Goal: Communication & Community: Answer question/provide support

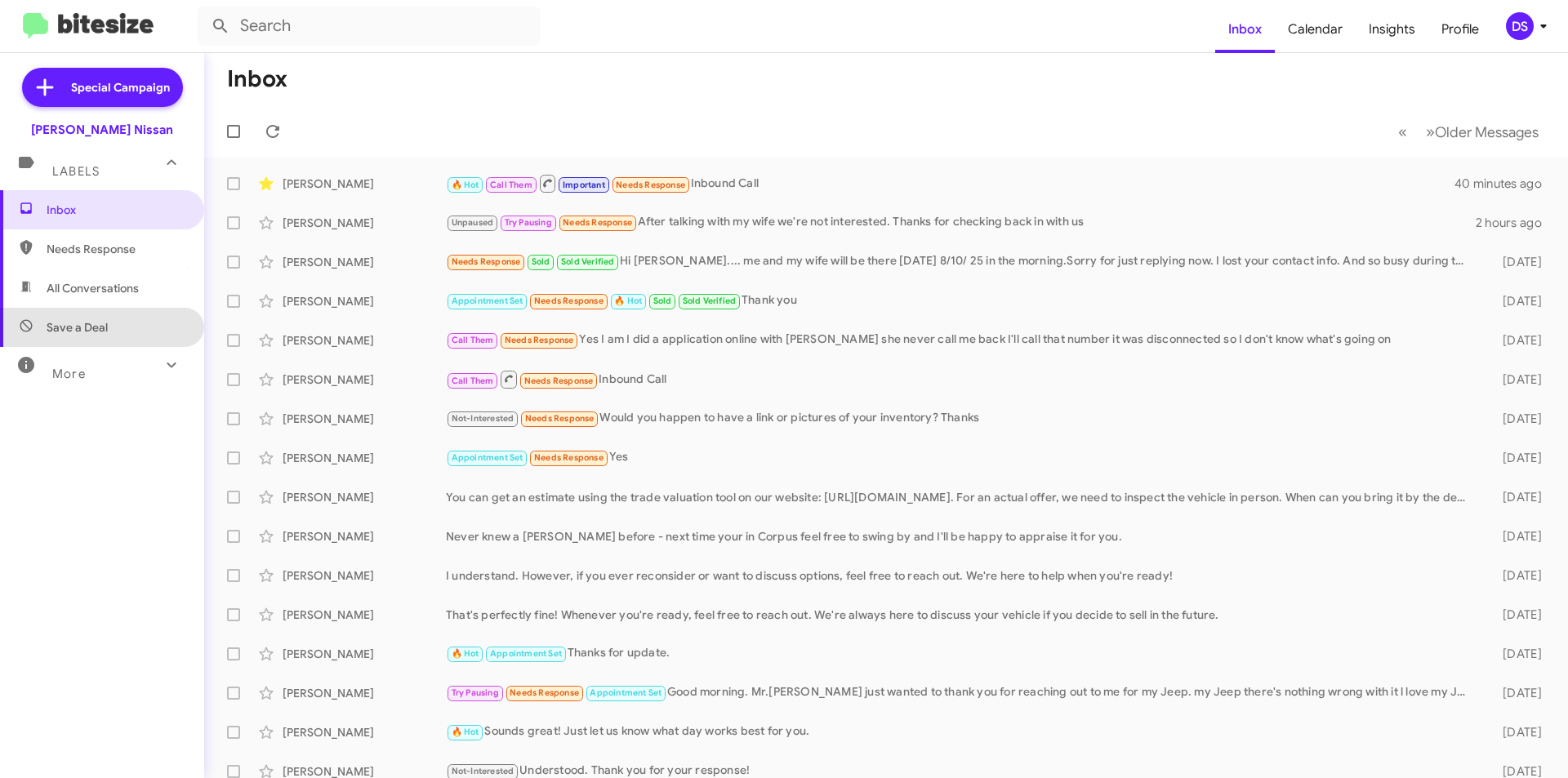
click at [102, 312] on span "Save a Deal" at bounding box center [102, 327] width 204 height 39
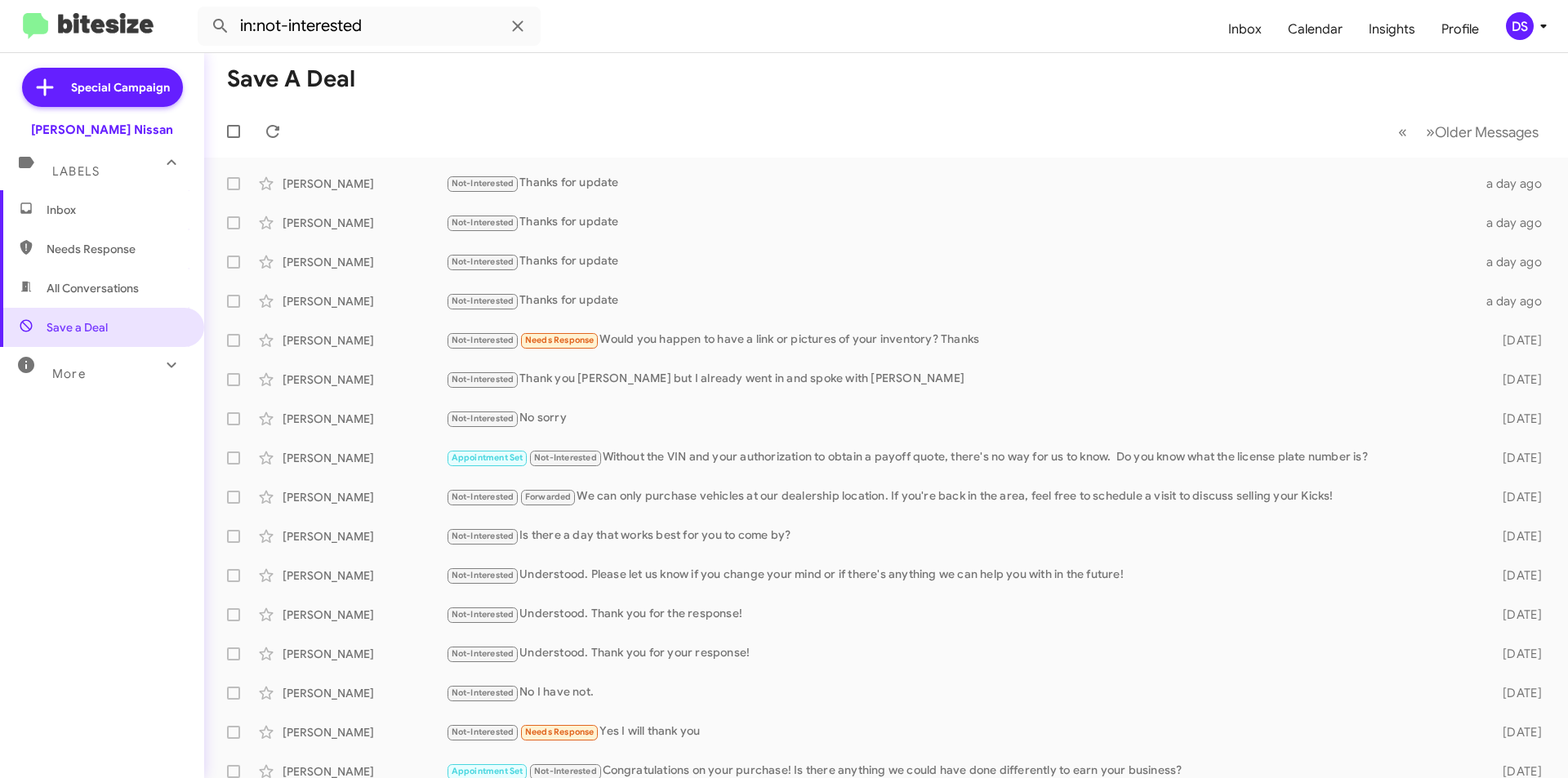
click at [114, 286] on span "All Conversations" at bounding box center [92, 288] width 92 height 16
type input "in:all-conversations"
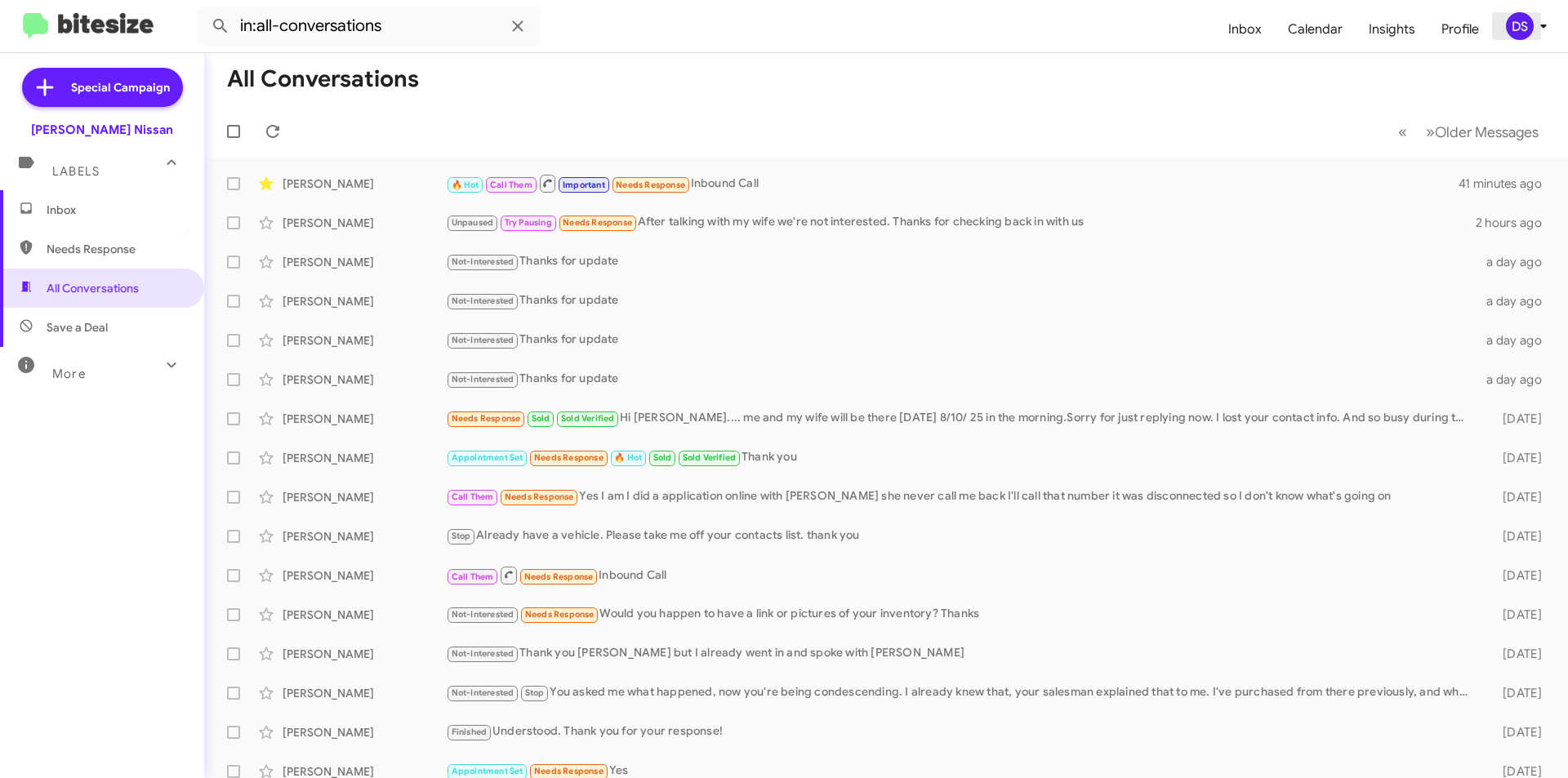
click at [1527, 19] on div "DS" at bounding box center [1519, 26] width 28 height 28
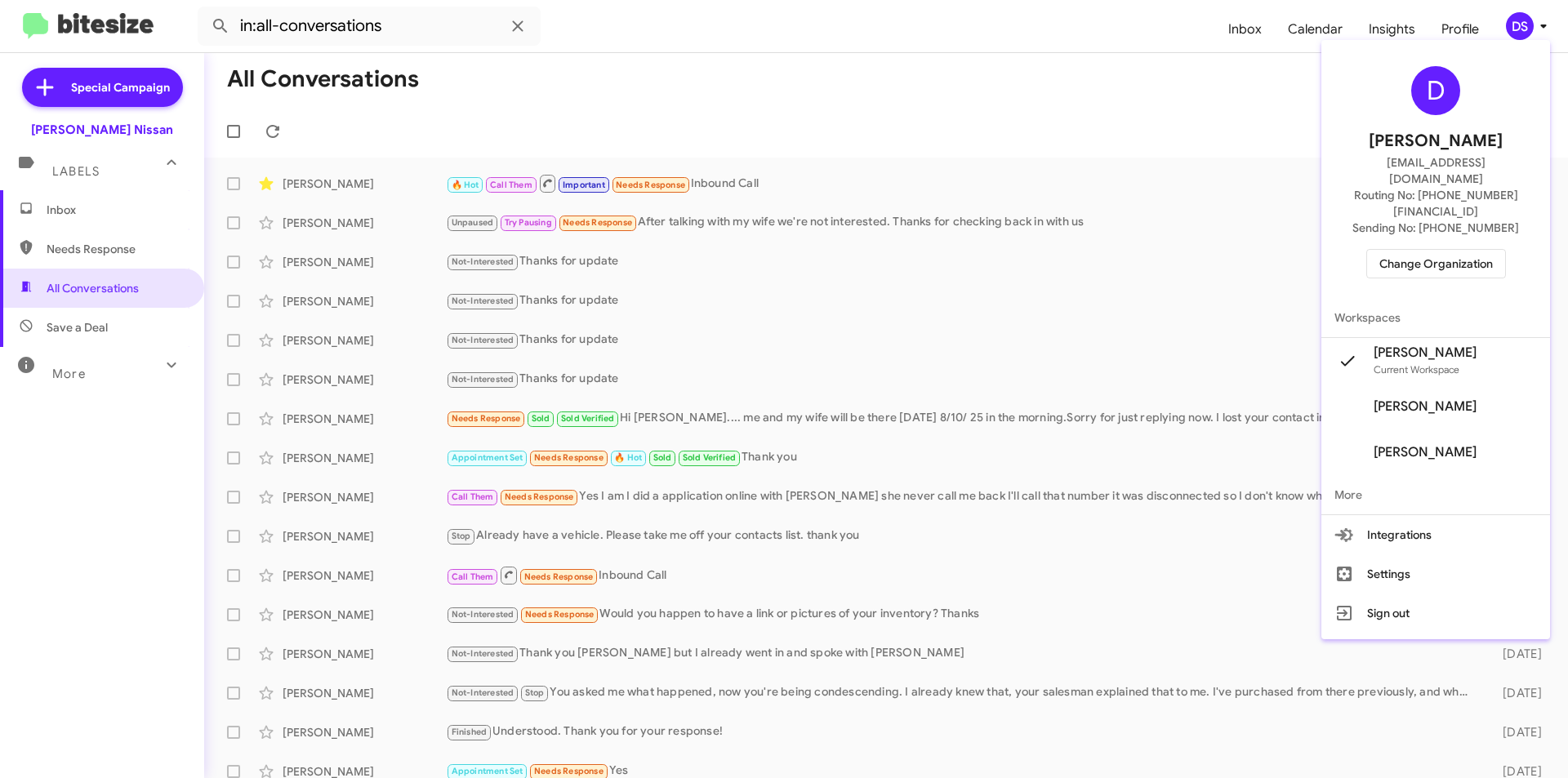
click at [1431, 250] on span "Change Organization" at bounding box center [1436, 264] width 114 height 28
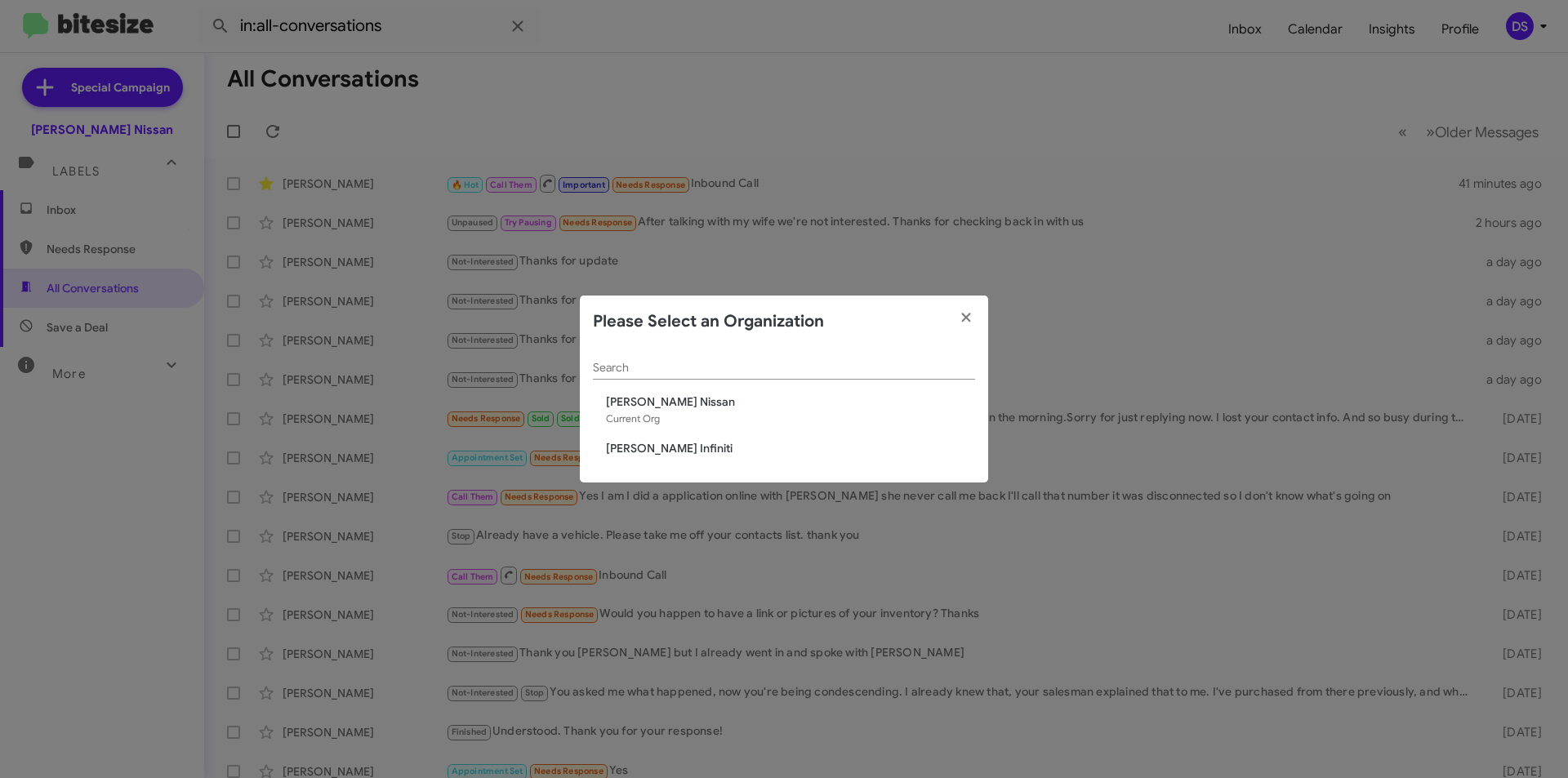
click at [646, 446] on span "[PERSON_NAME] Infiniti" at bounding box center [791, 448] width 369 height 16
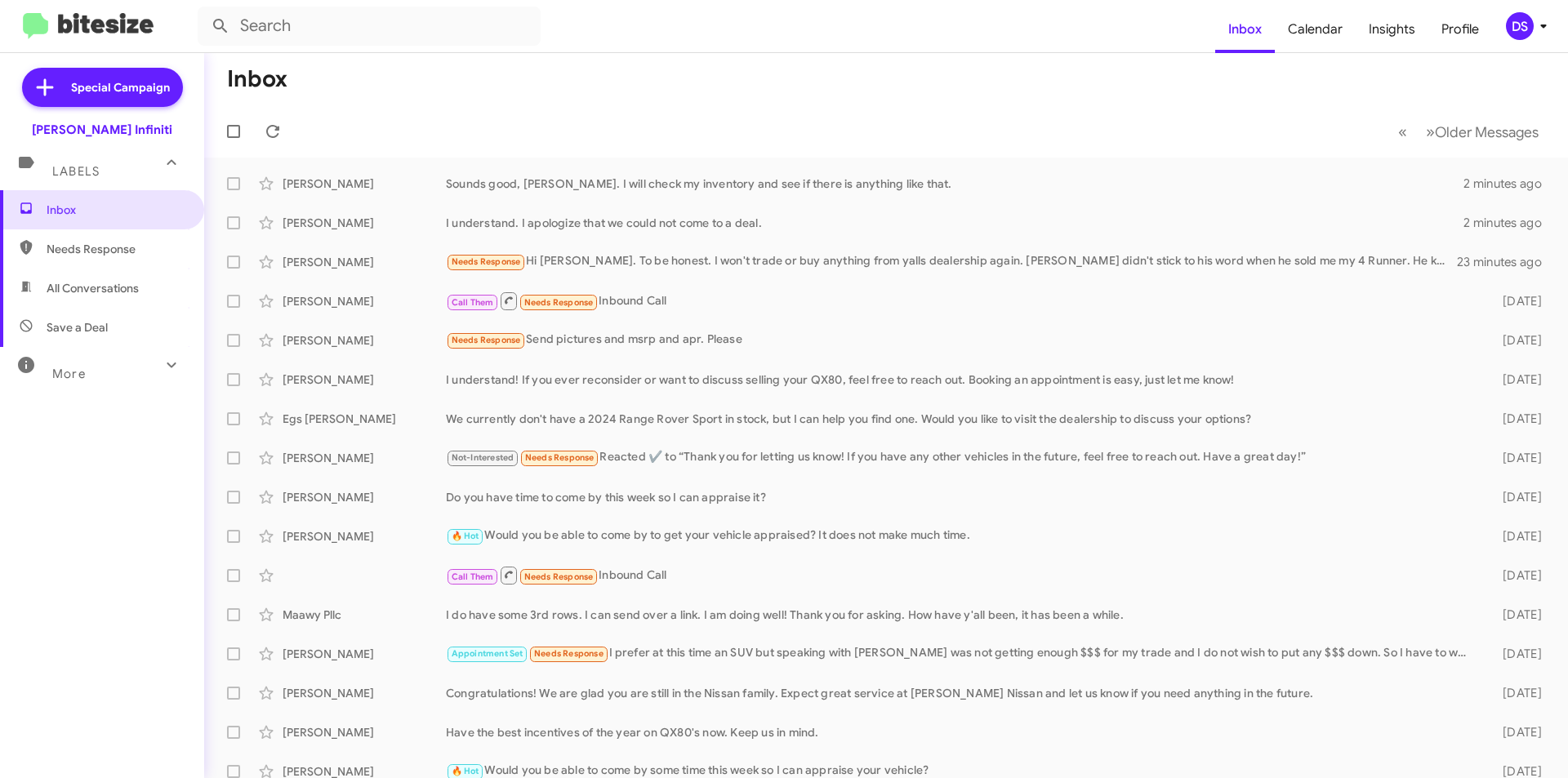
click at [94, 282] on span "All Conversations" at bounding box center [92, 288] width 92 height 16
type input "in:all-conversations"
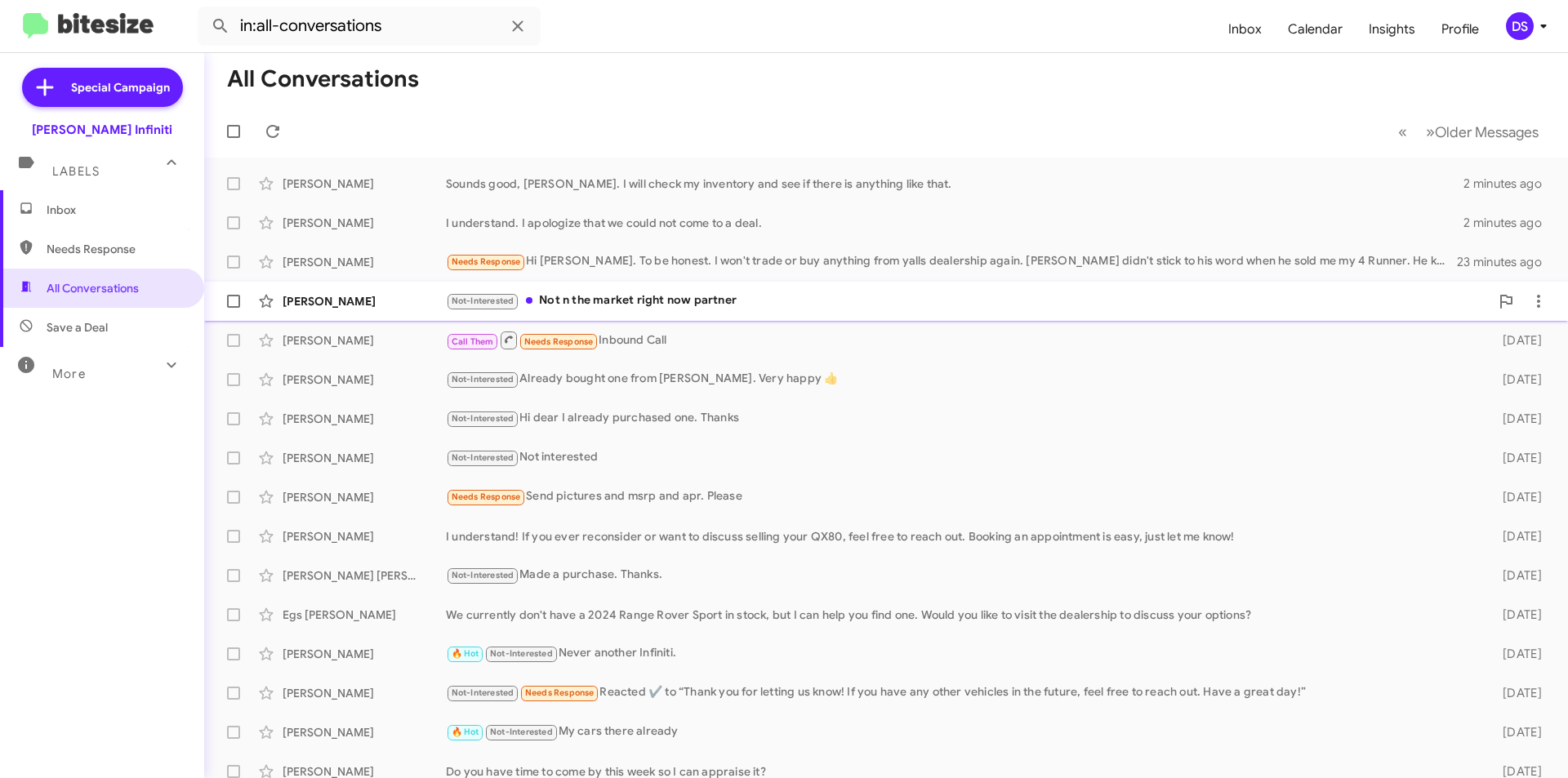
click at [690, 300] on div "Not-Interested Not n the market right now partner" at bounding box center [968, 300] width 1044 height 18
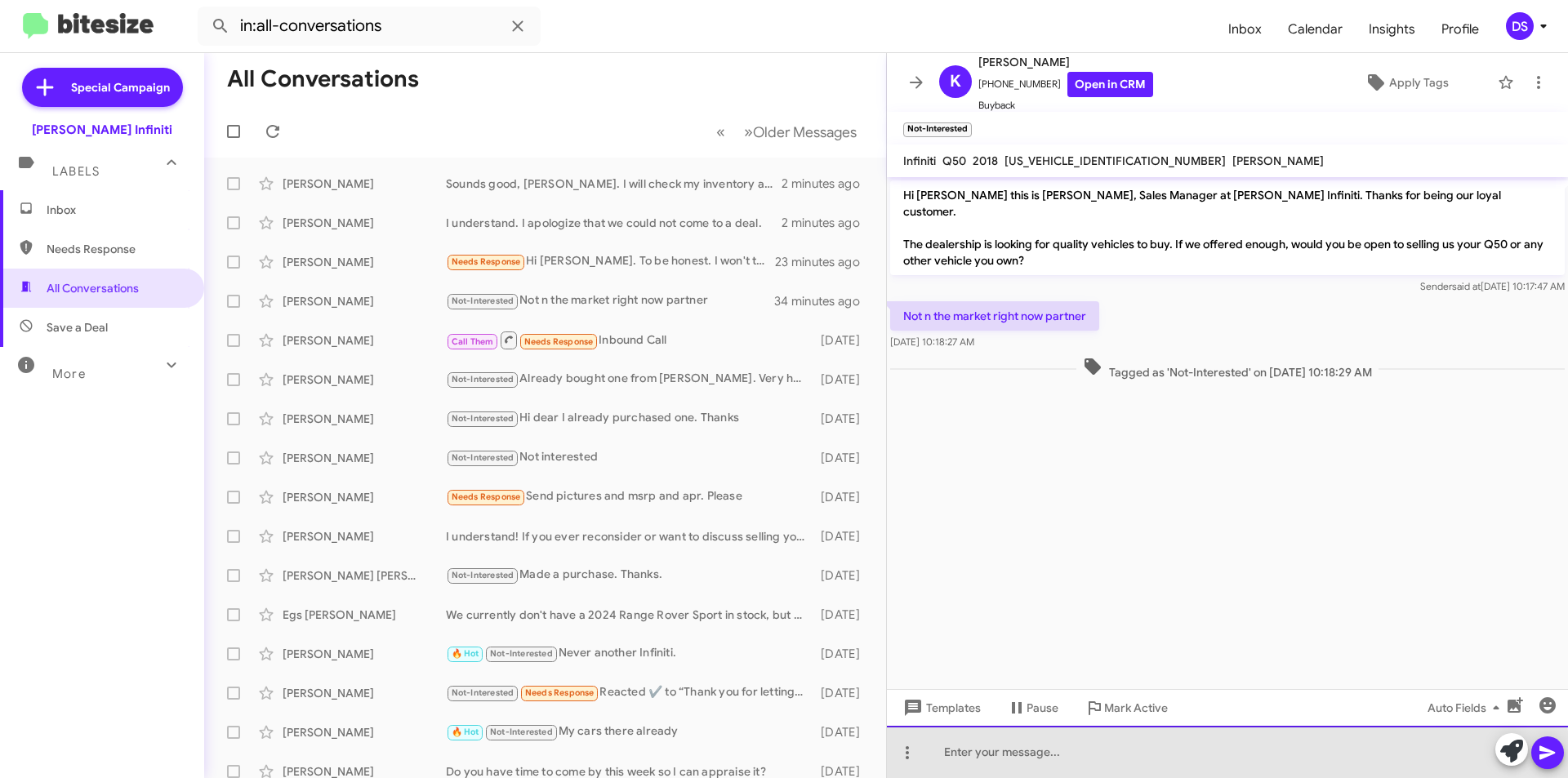
click at [983, 762] on div at bounding box center [1227, 752] width 681 height 52
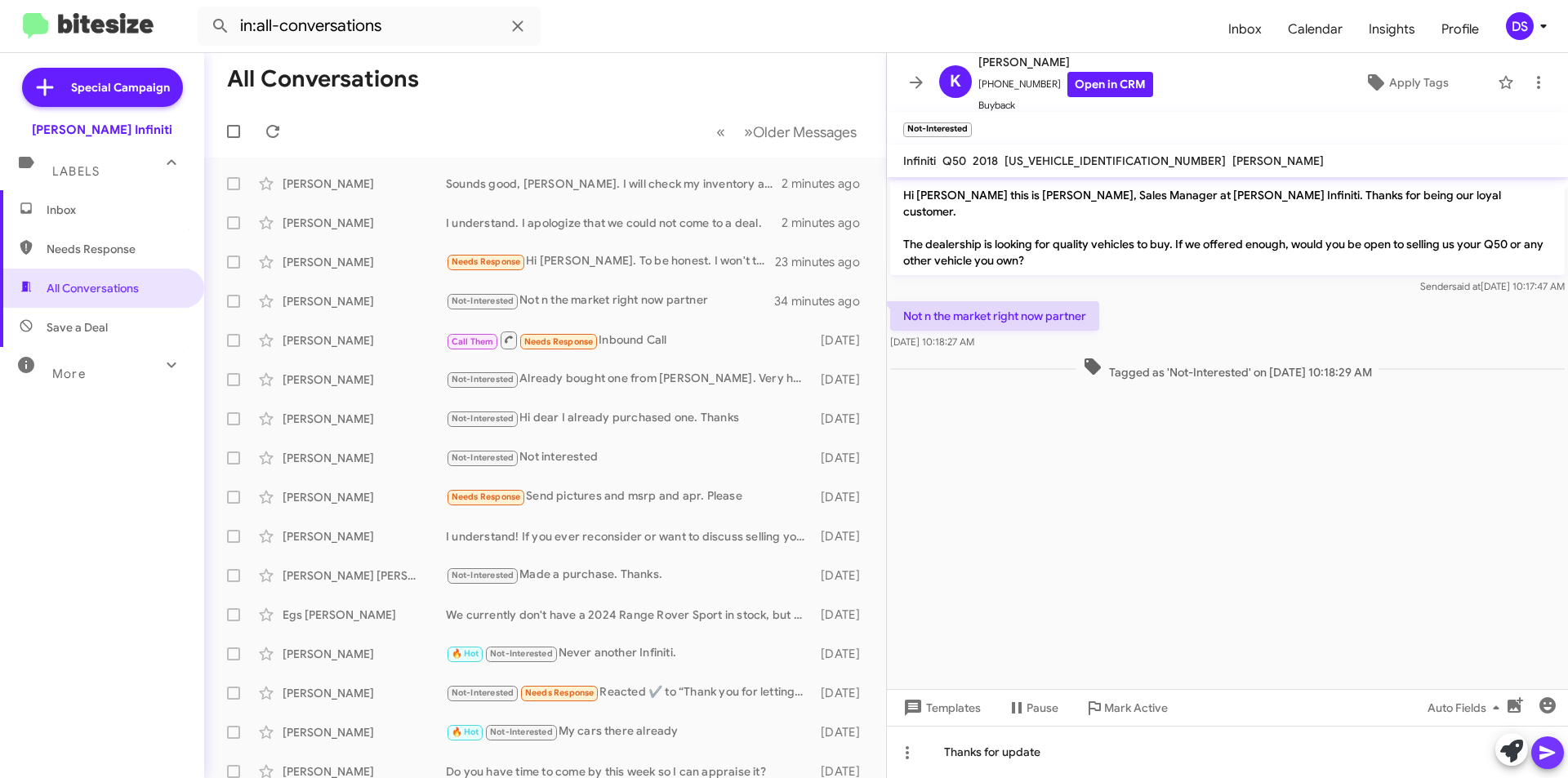
click at [1551, 754] on icon at bounding box center [1548, 753] width 16 height 14
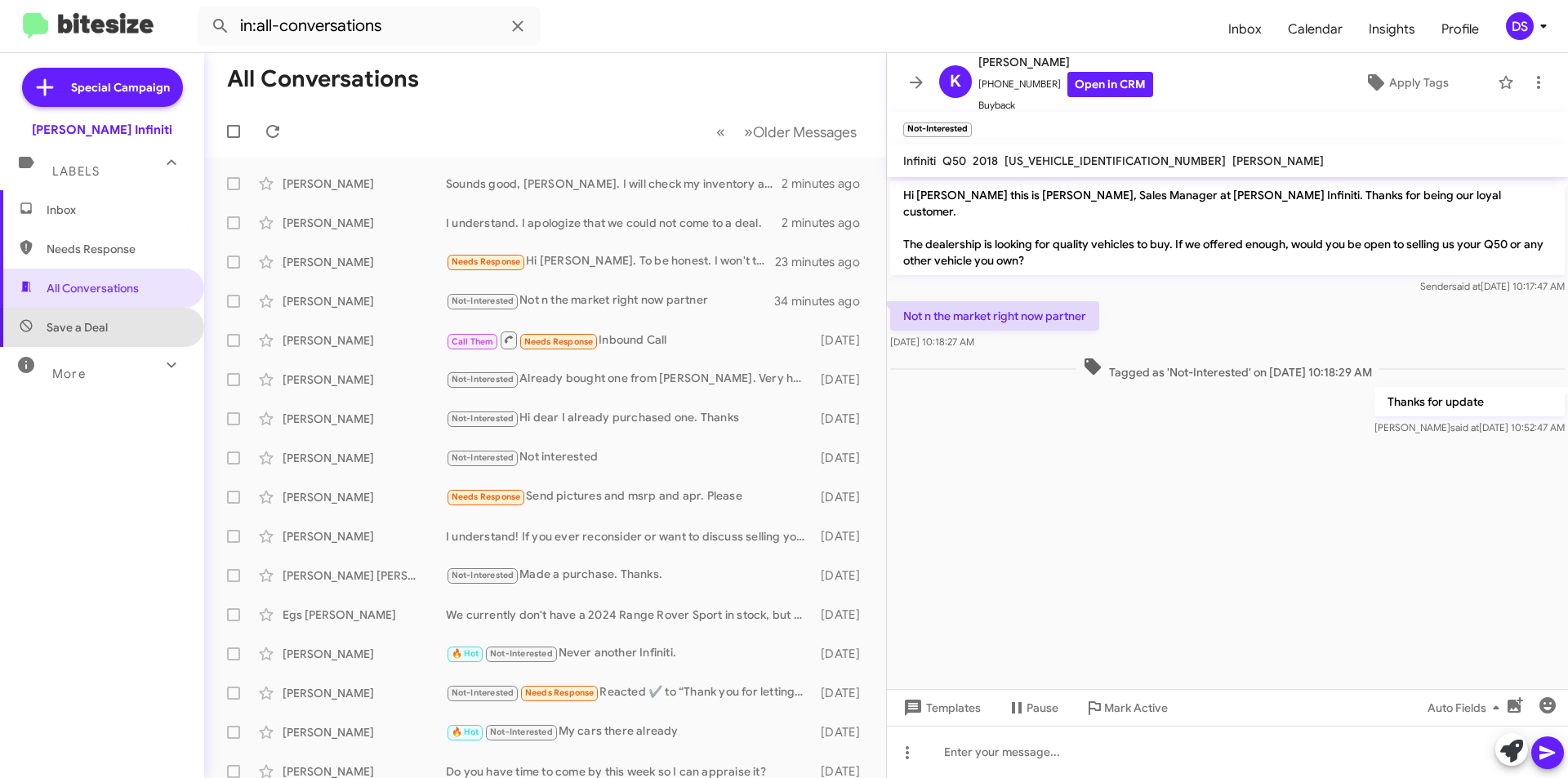
click at [106, 322] on span "Save a Deal" at bounding box center [77, 327] width 61 height 16
type input "in:not-interested"
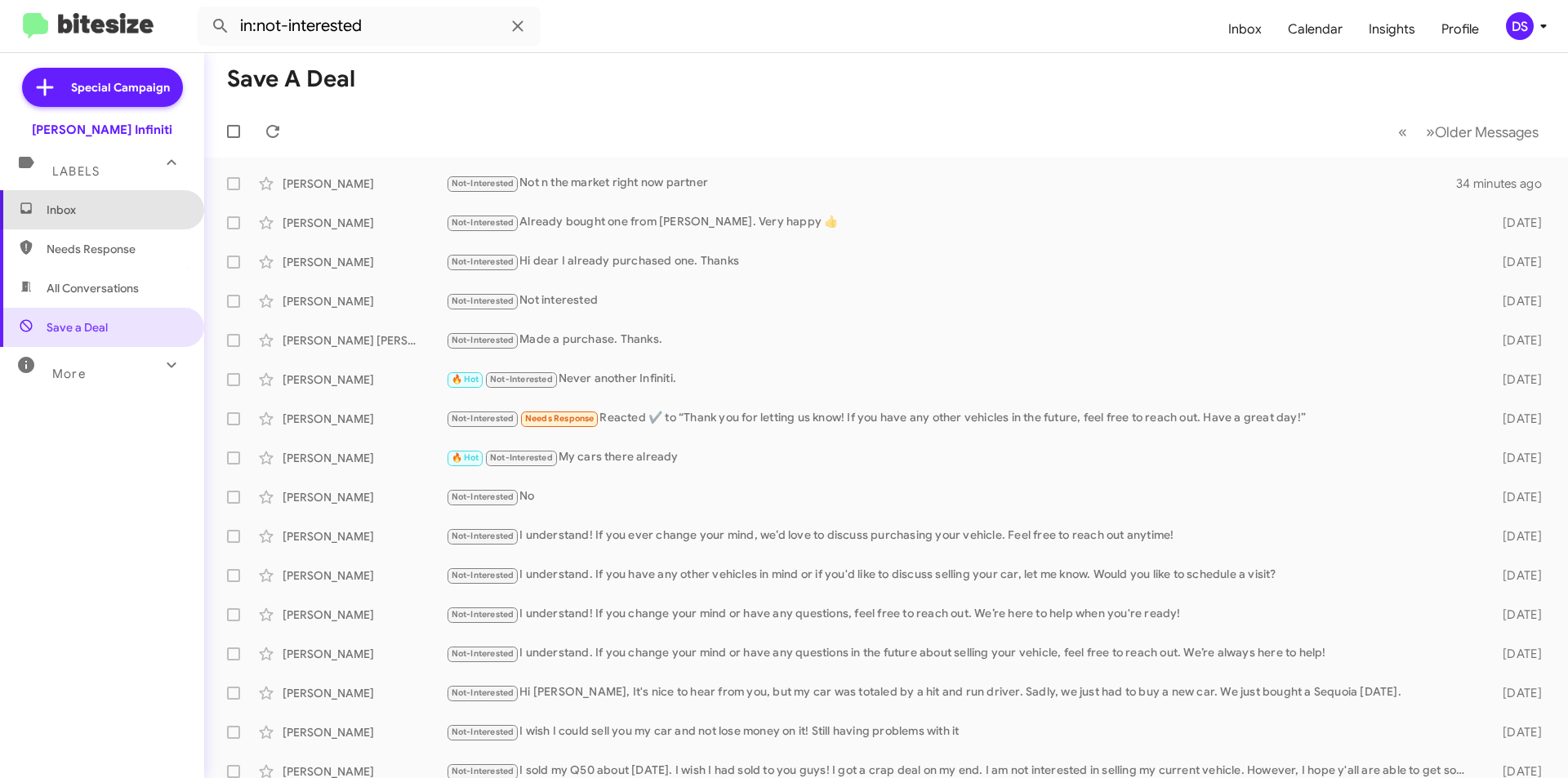
click at [133, 194] on span "Inbox" at bounding box center [102, 210] width 204 height 39
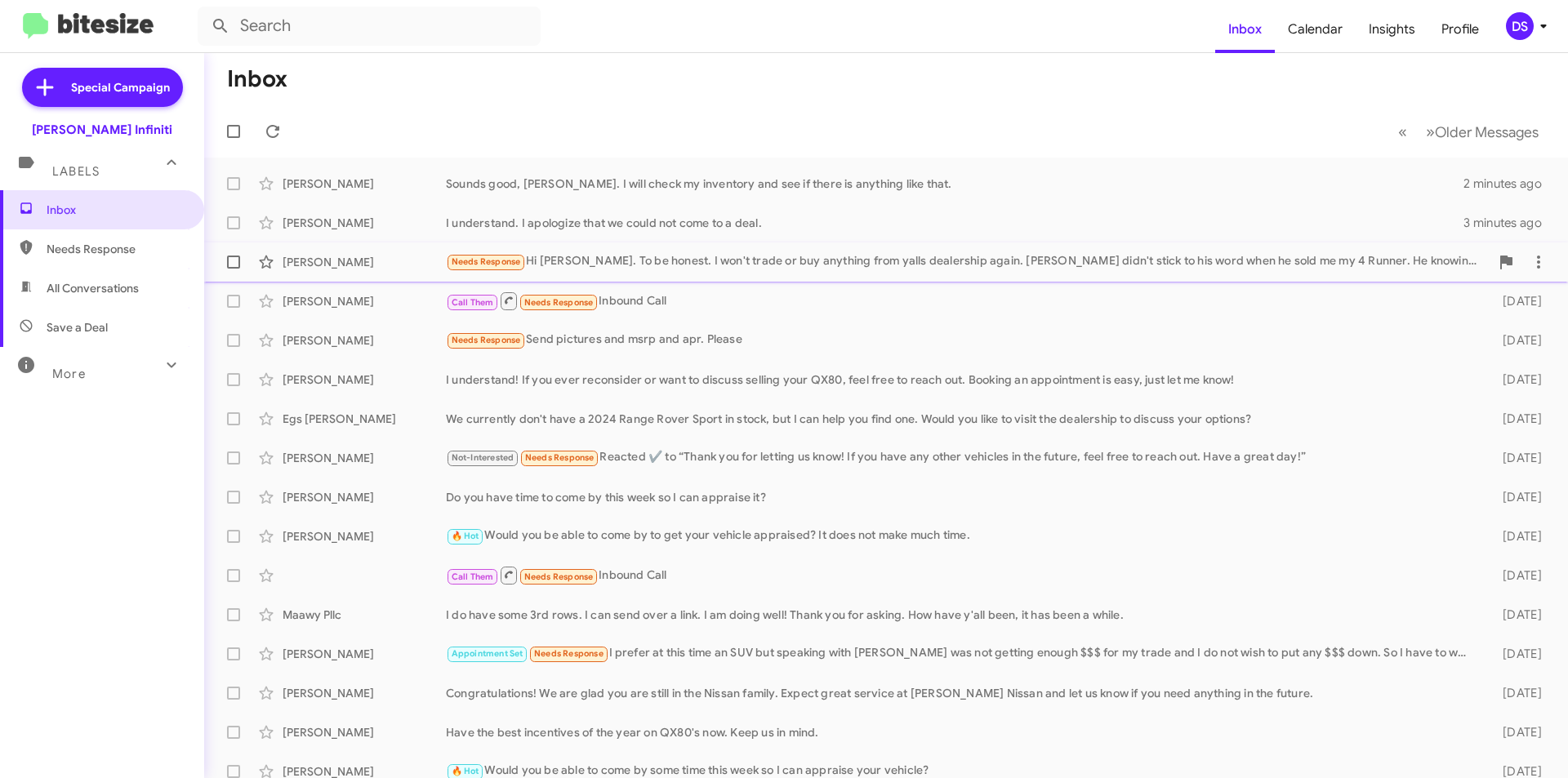
click at [1166, 266] on div "Needs Response Hi [PERSON_NAME]. To be honest. I won't trade or buy anything fr…" at bounding box center [968, 261] width 1044 height 18
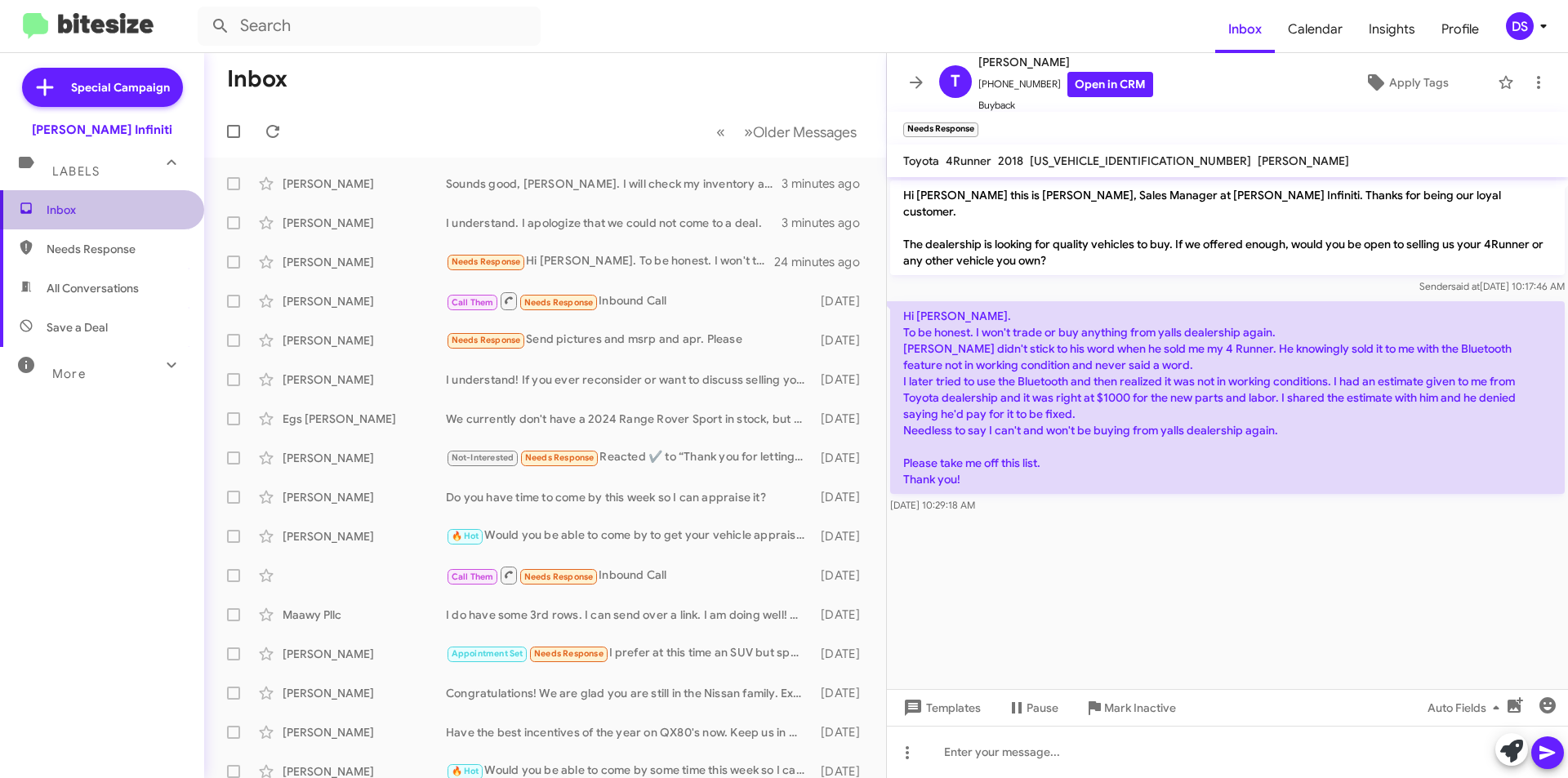
click at [112, 211] on span "Inbox" at bounding box center [115, 210] width 139 height 16
